Goal: Find specific fact: Find specific fact

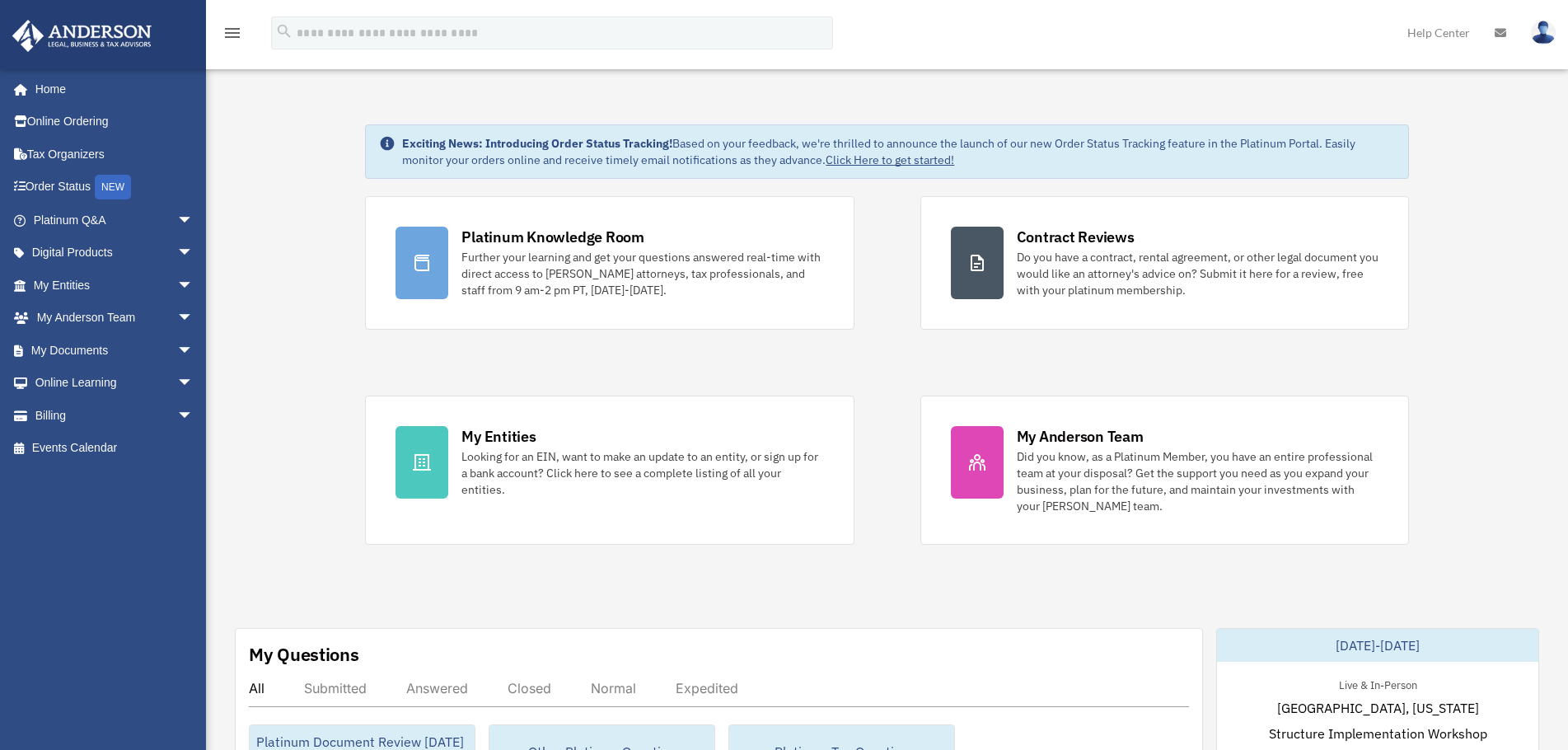
click at [181, 282] on span "arrow_drop_down" at bounding box center [194, 285] width 33 height 34
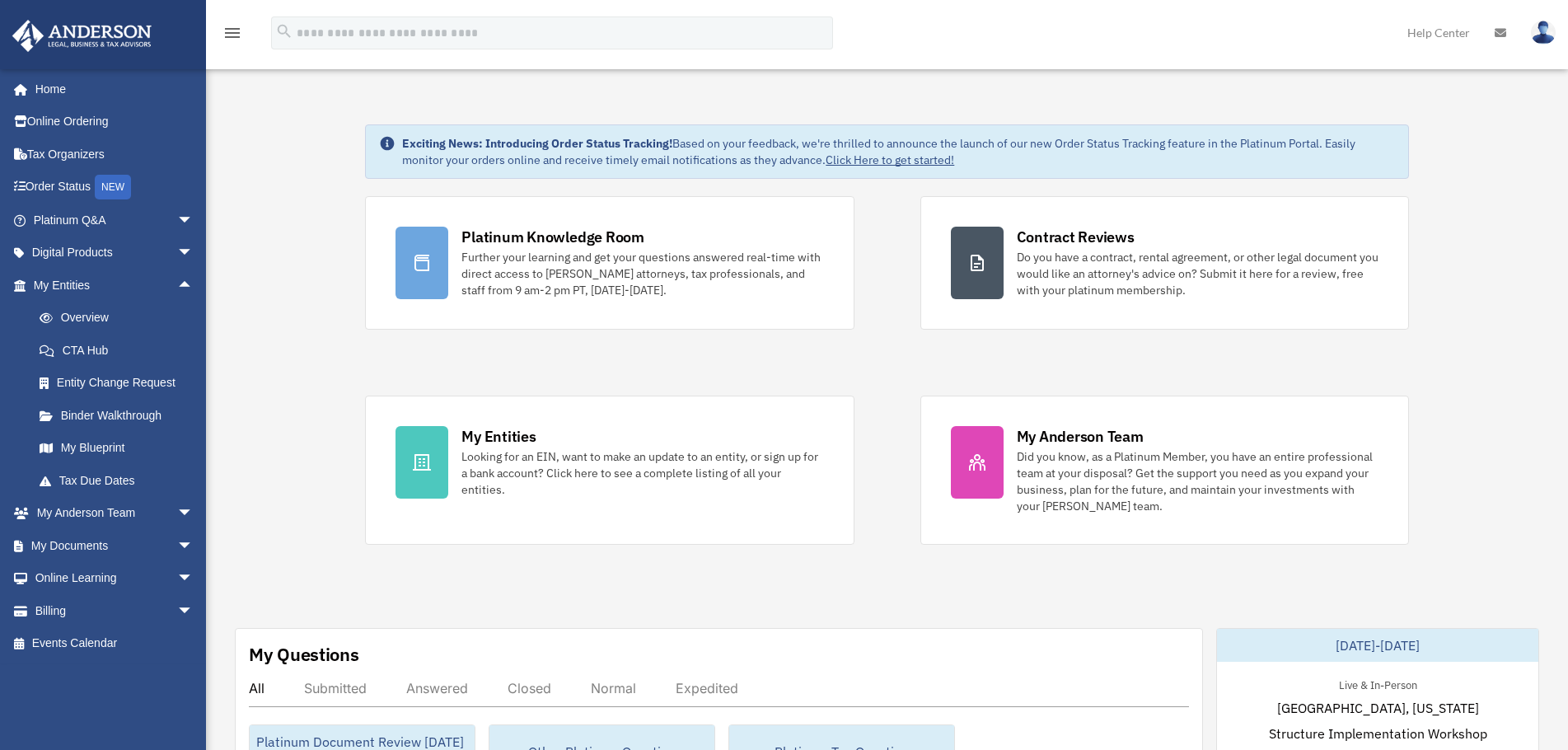
click at [122, 319] on link "Overview" at bounding box center [121, 318] width 196 height 33
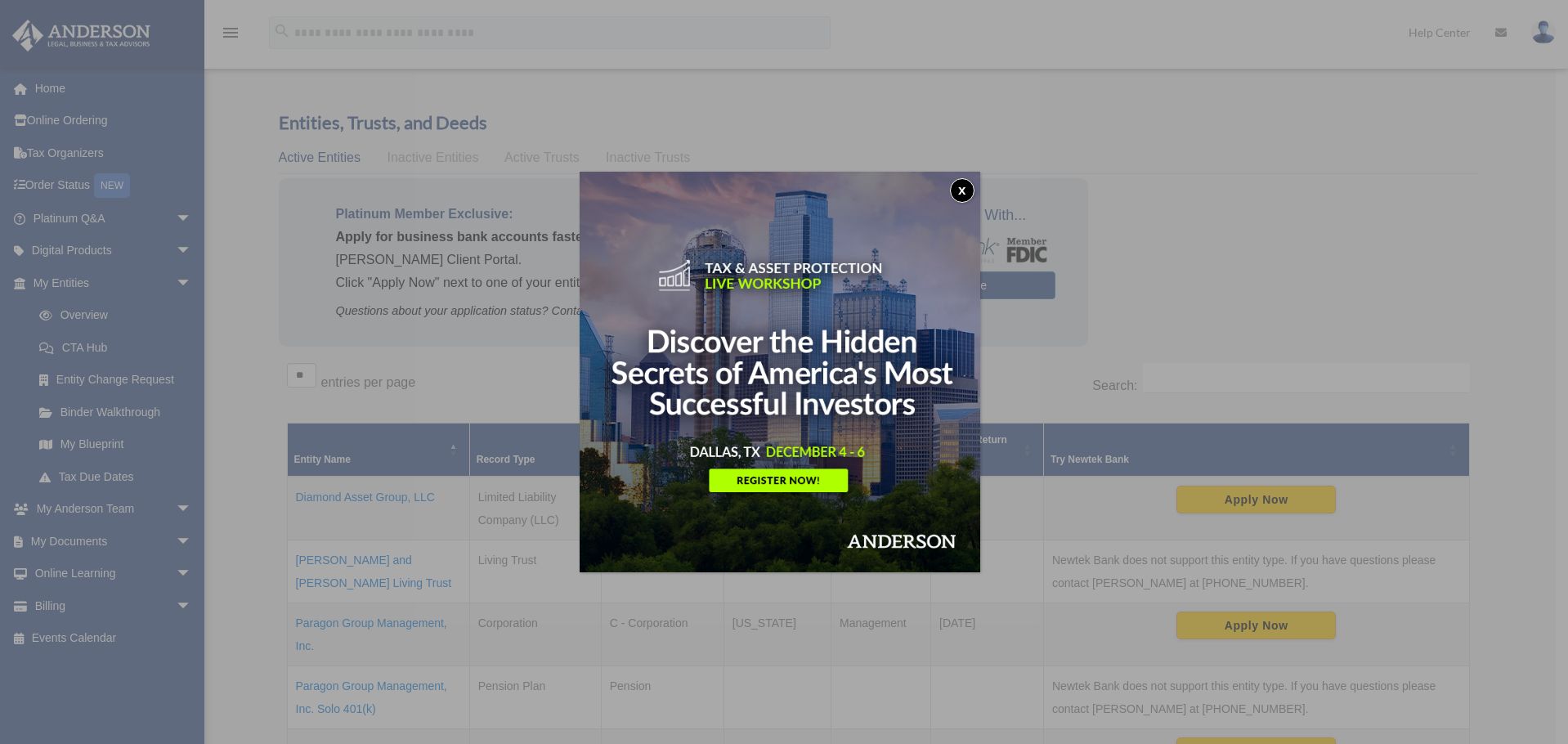
click at [957, 185] on button "x" at bounding box center [962, 191] width 25 height 25
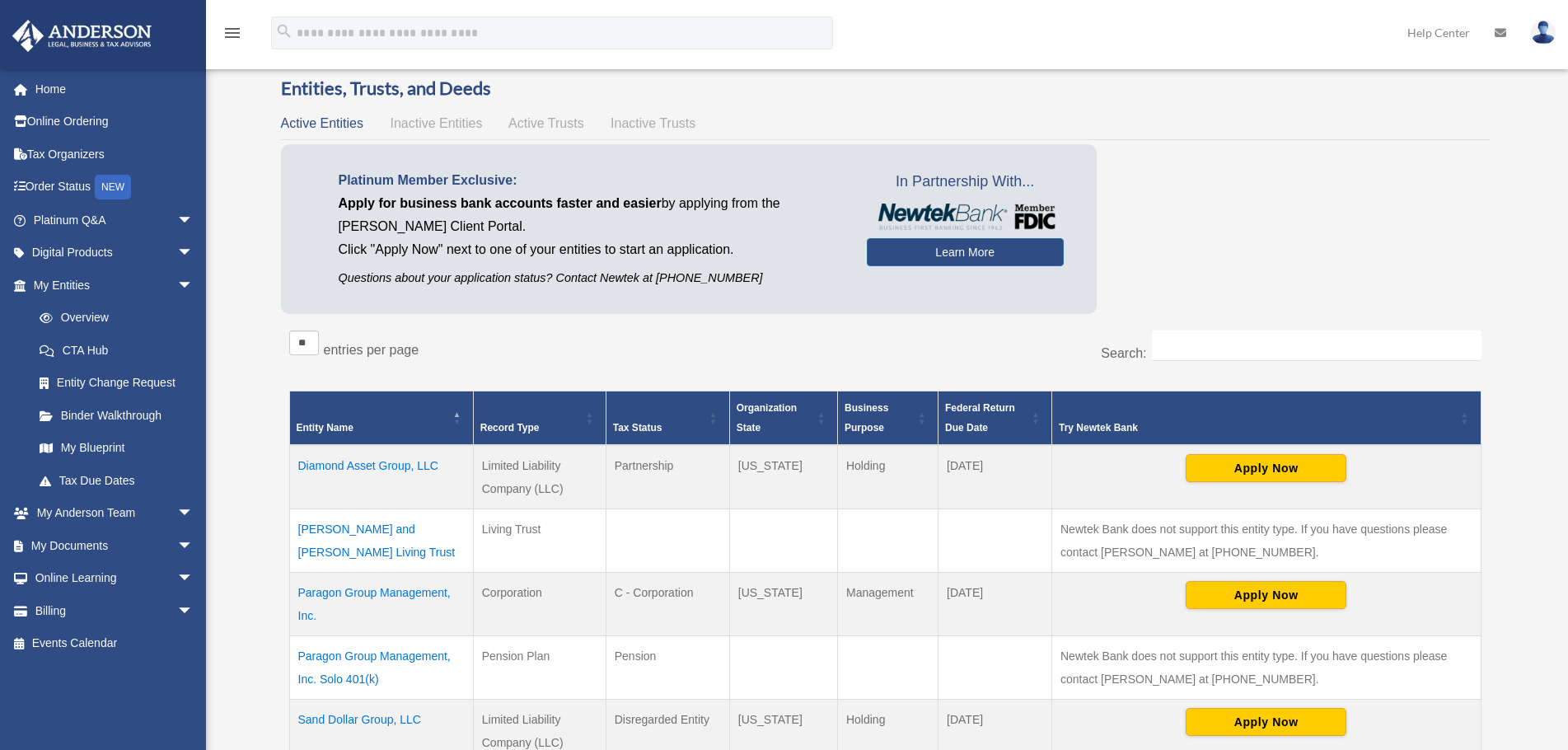
scroll to position [82, 0]
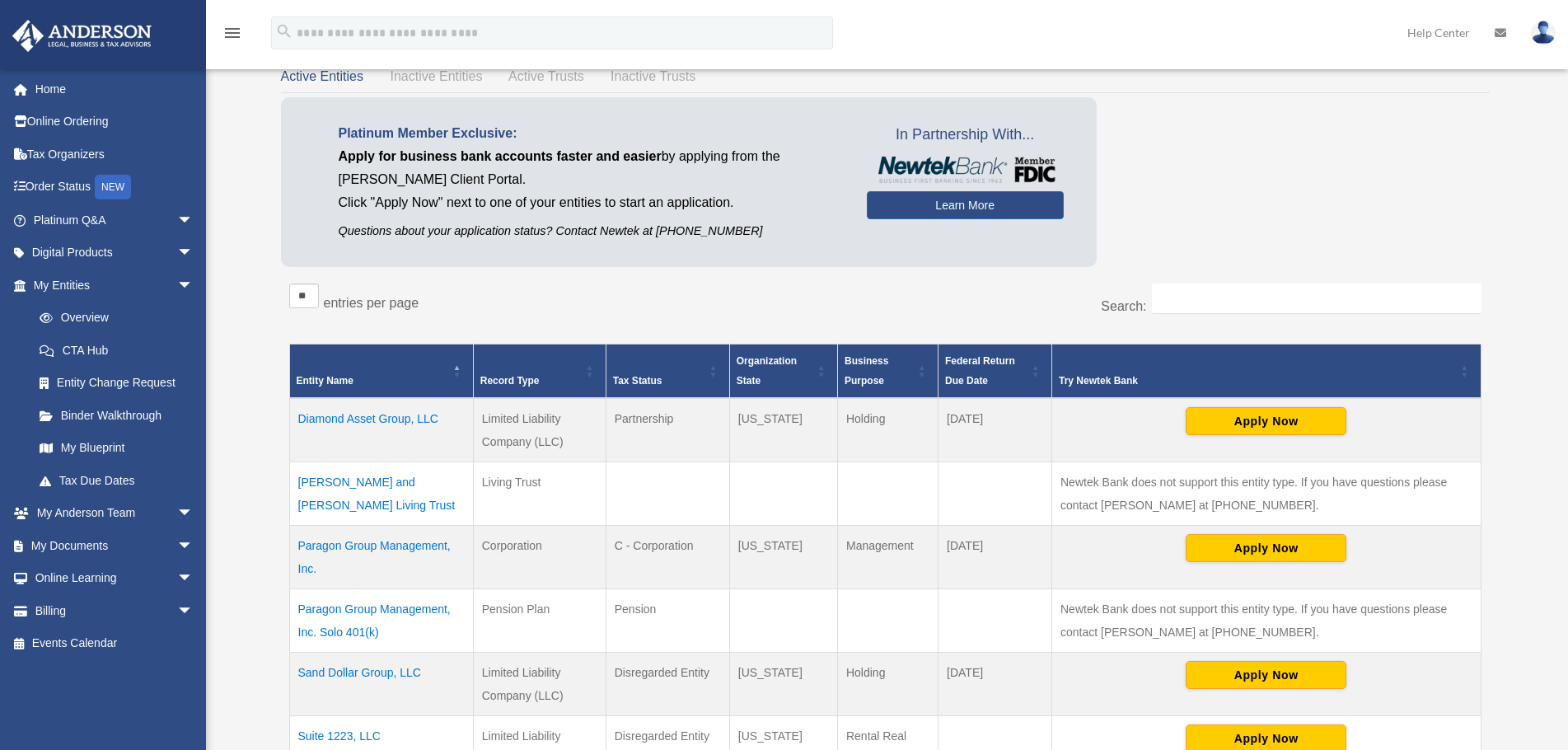
click at [408, 544] on td "Paragon Group Management, Inc." at bounding box center [381, 557] width 184 height 64
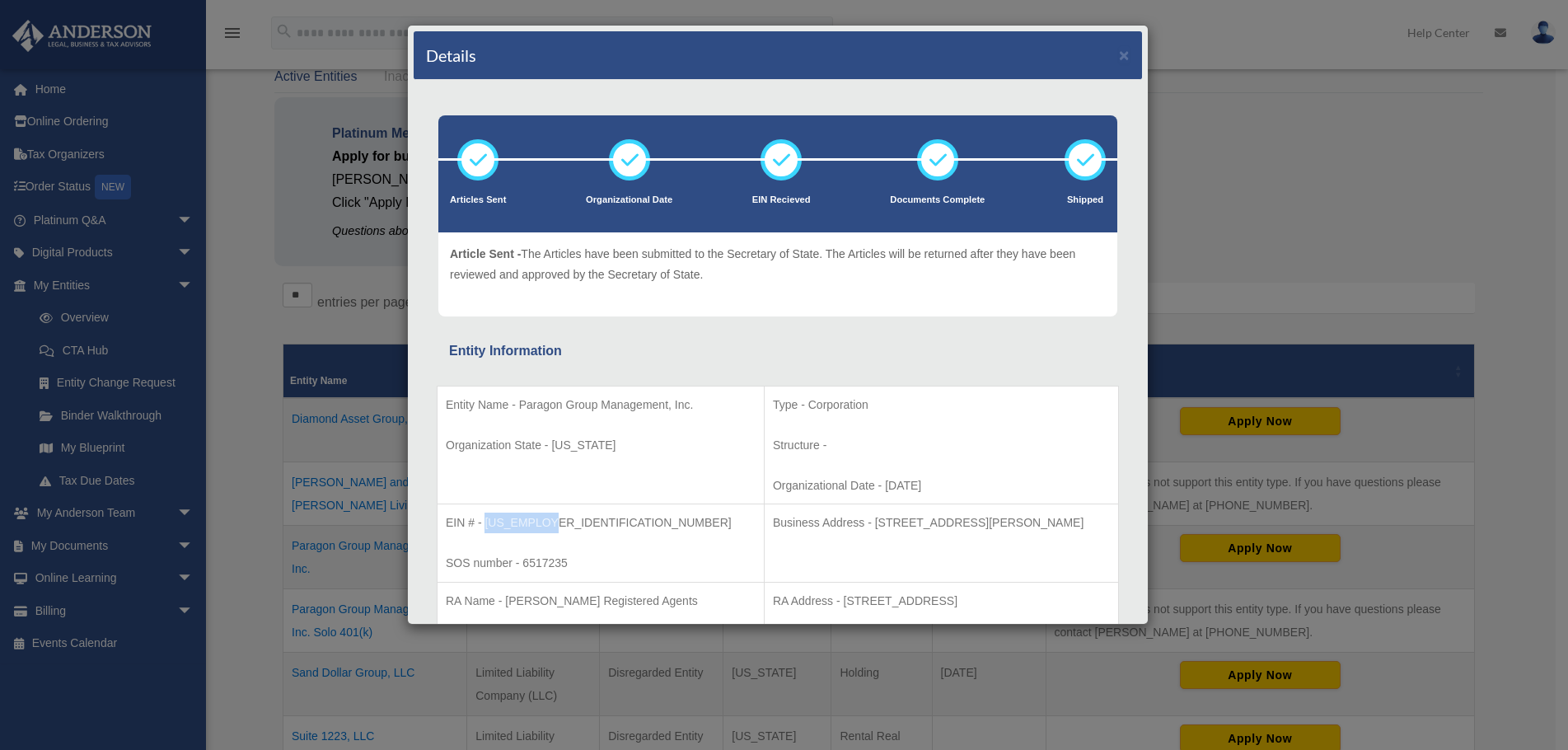
drag, startPoint x: 546, startPoint y: 521, endPoint x: 486, endPoint y: 520, distance: 60.0
click at [486, 520] on p "EIN # - [US_EMPLOYER_IDENTIFICATION_NUMBER]" at bounding box center [601, 522] width 310 height 21
copy p "[US_EMPLOYER_IDENTIFICATION_NUMBER]"
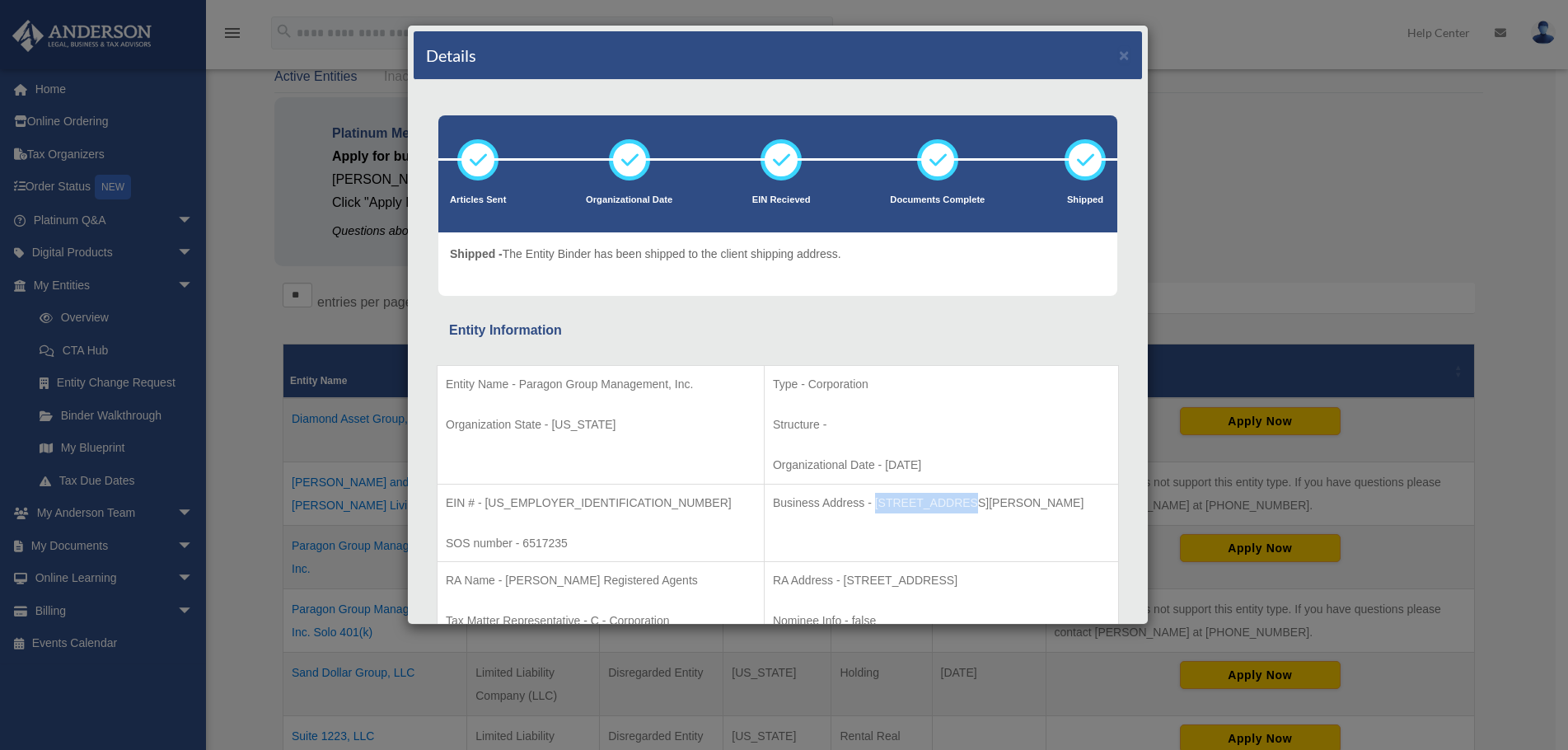
drag, startPoint x: 804, startPoint y: 501, endPoint x: 887, endPoint y: 498, distance: 83.1
click at [887, 498] on p "Business Address - [STREET_ADDRESS][PERSON_NAME]" at bounding box center [941, 503] width 337 height 21
copy p "[STREET_ADDRESS][PERSON_NAME]"
